Goal: Task Accomplishment & Management: Complete application form

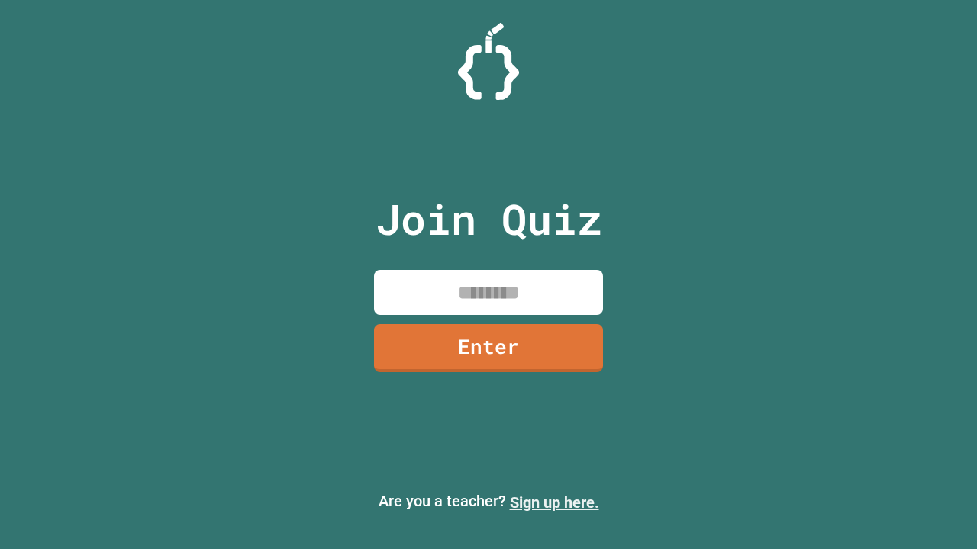
click at [554, 503] on link "Sign up here." at bounding box center [554, 503] width 89 height 18
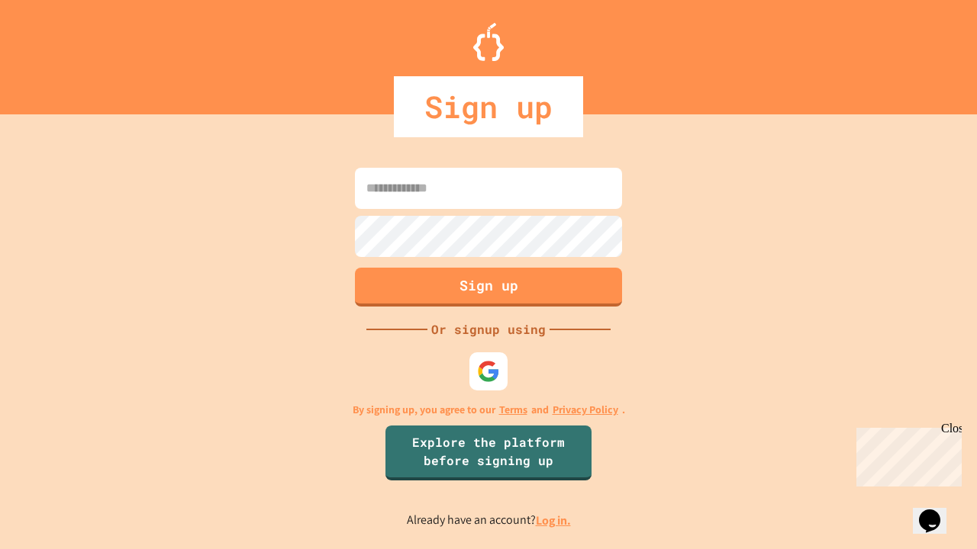
click at [554, 520] on link "Log in." at bounding box center [553, 521] width 35 height 16
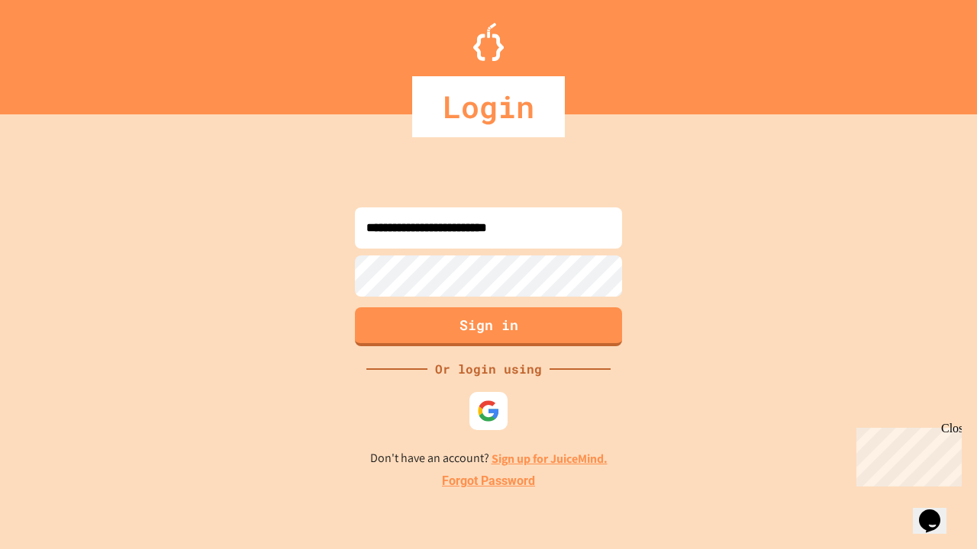
type input "**********"
